Goal: Find specific page/section: Find specific page/section

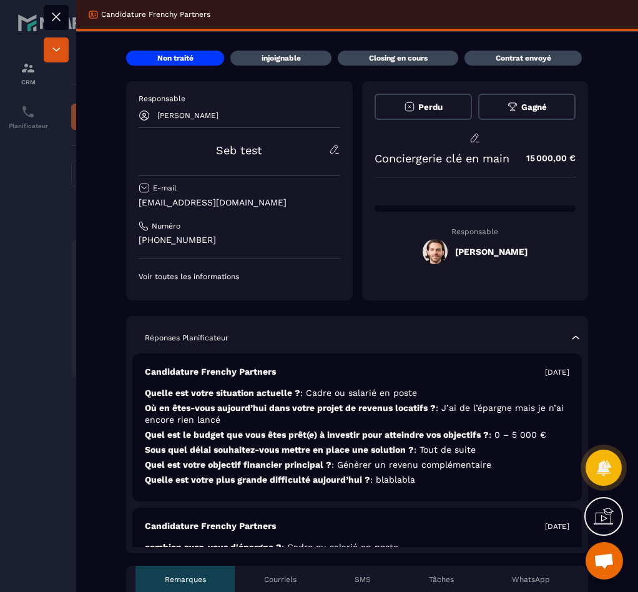
click at [54, 180] on div at bounding box center [319, 296] width 638 height 592
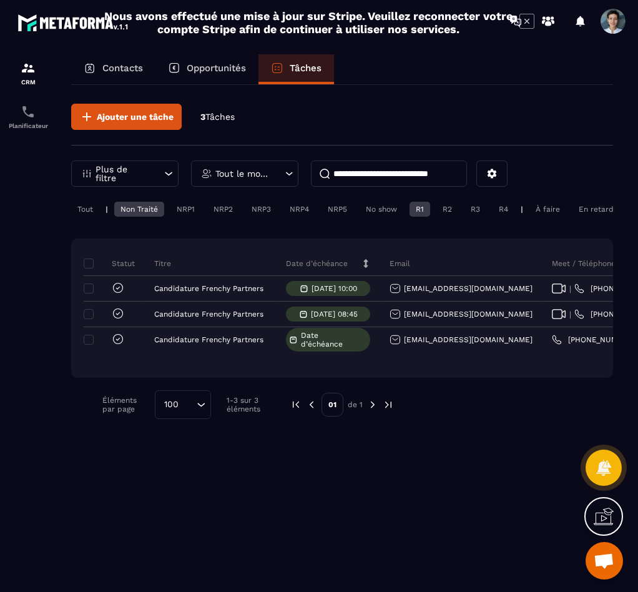
click at [112, 168] on p "Plus de filtre" at bounding box center [122, 173] width 55 height 17
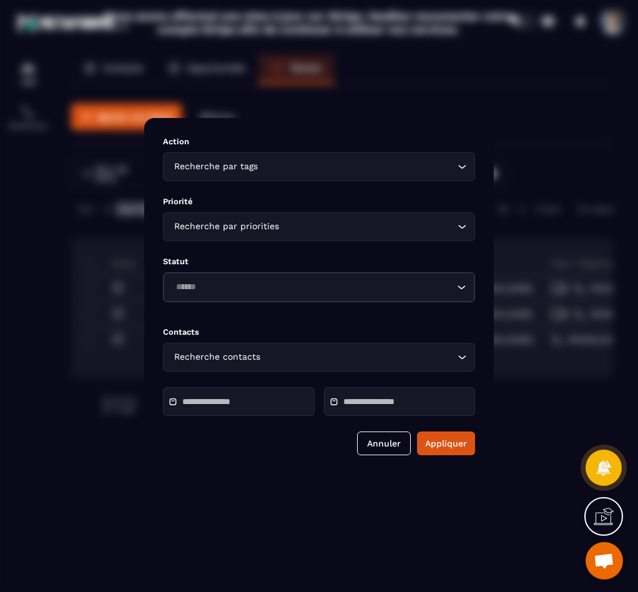
click at [271, 175] on div "Recherche par tags Loading..." at bounding box center [319, 166] width 312 height 29
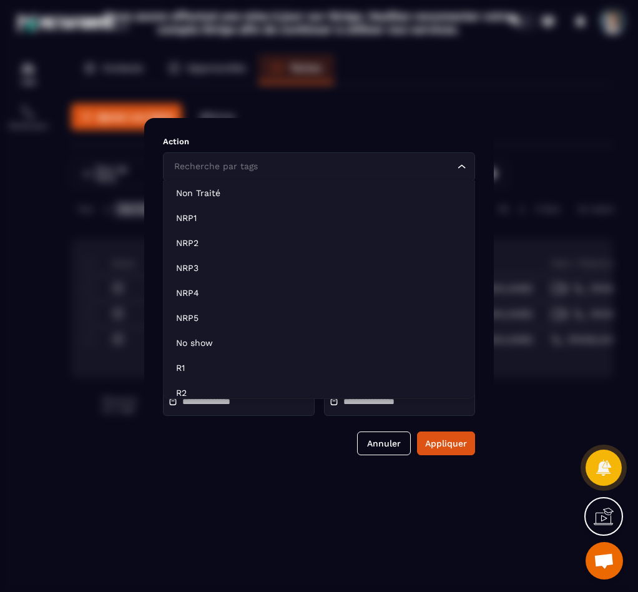
click at [271, 171] on input "Search for option" at bounding box center [312, 167] width 283 height 14
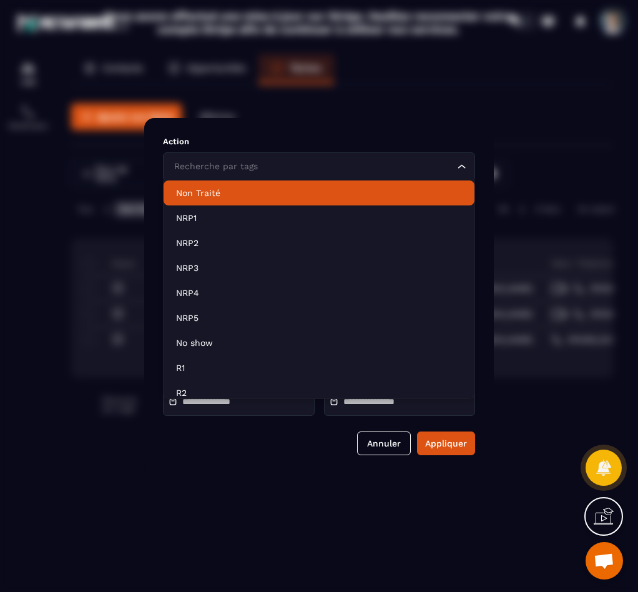
click at [459, 167] on icon "Search for option" at bounding box center [461, 166] width 12 height 12
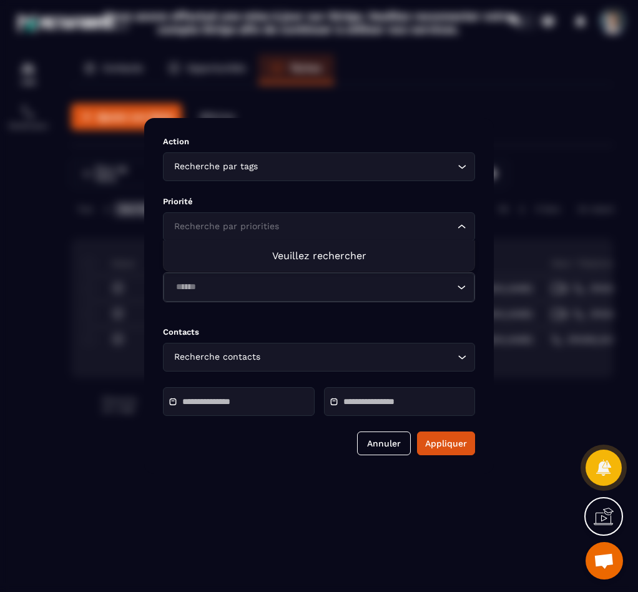
click at [319, 227] on input "Search for option" at bounding box center [312, 227] width 283 height 14
click at [339, 299] on div "Loading..." at bounding box center [318, 287] width 311 height 29
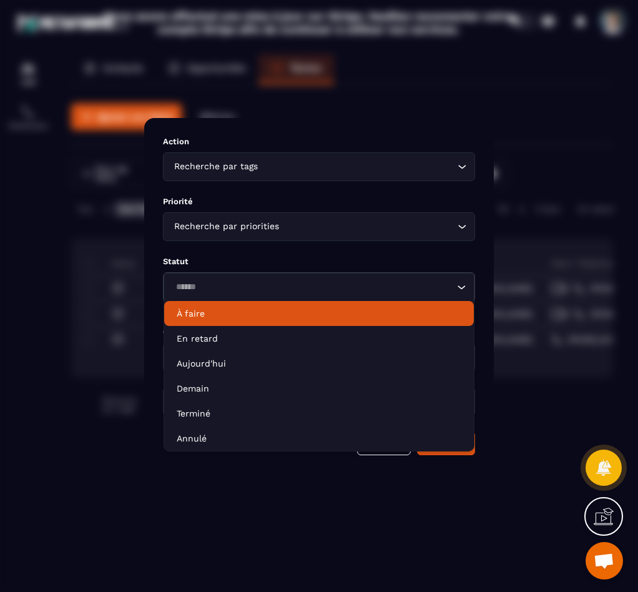
click at [341, 263] on p "Statut" at bounding box center [319, 260] width 312 height 9
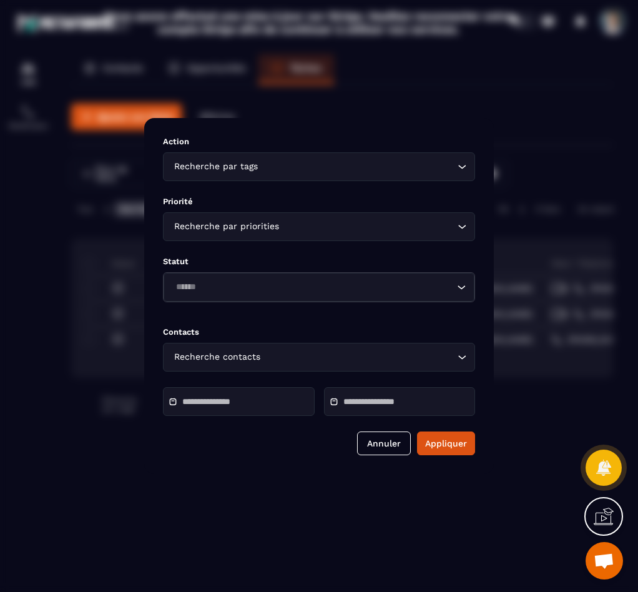
click at [273, 363] on div "Recherche contacts Loading..." at bounding box center [319, 357] width 312 height 29
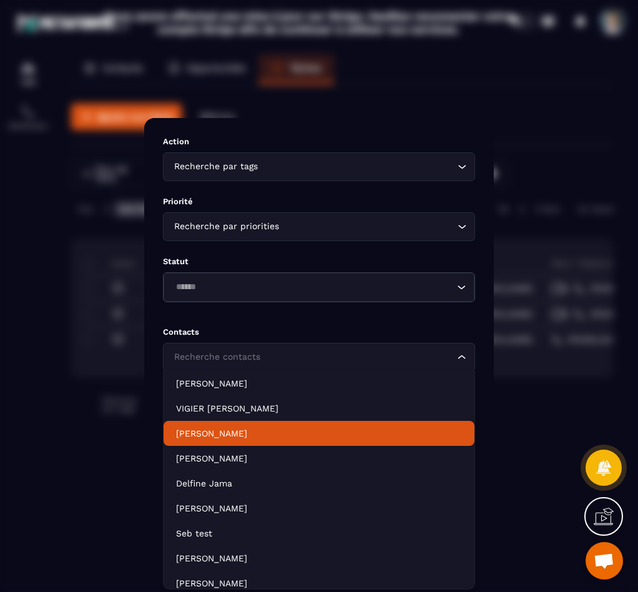
click at [92, 411] on div "Modal window" at bounding box center [319, 296] width 638 height 592
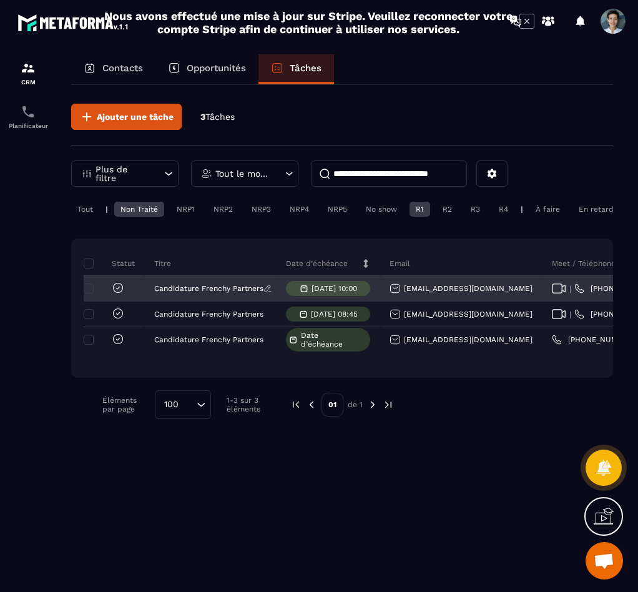
click at [266, 293] on icon at bounding box center [267, 288] width 9 height 9
click at [331, 293] on div "[DATE] 10:00" at bounding box center [328, 288] width 84 height 15
